Goal: Find specific page/section: Find specific page/section

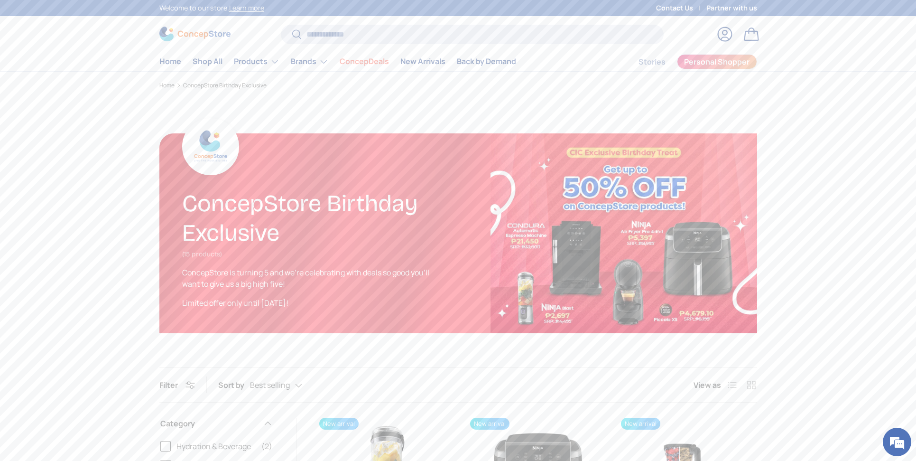
scroll to position [150, 0]
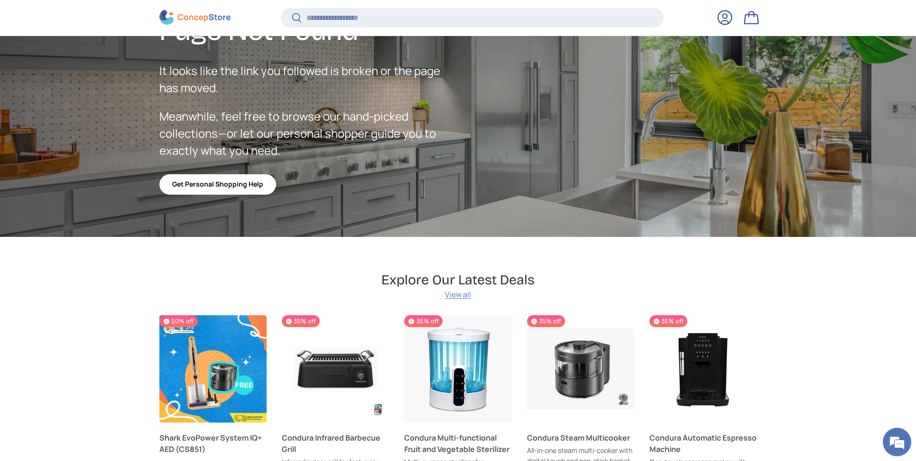
click at [230, 183] on link "Get Personal Shopping Help" at bounding box center [217, 184] width 117 height 20
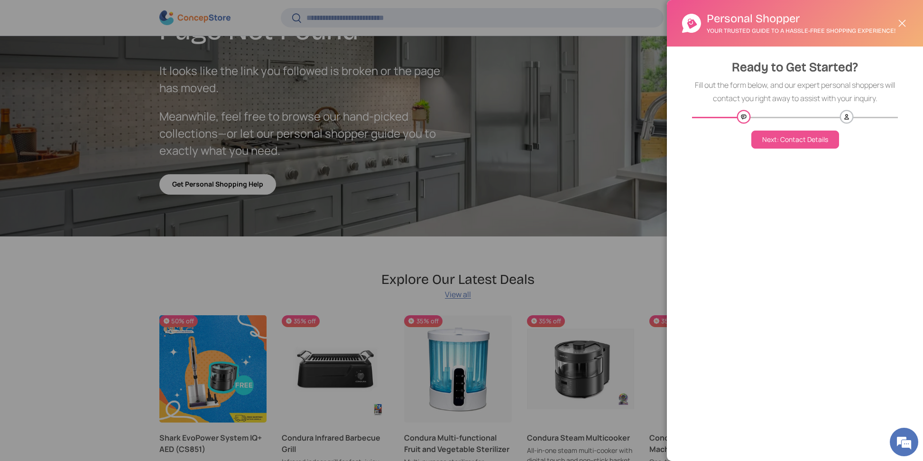
click at [372, 171] on div at bounding box center [461, 230] width 923 height 461
